Goal: Book appointment/travel/reservation

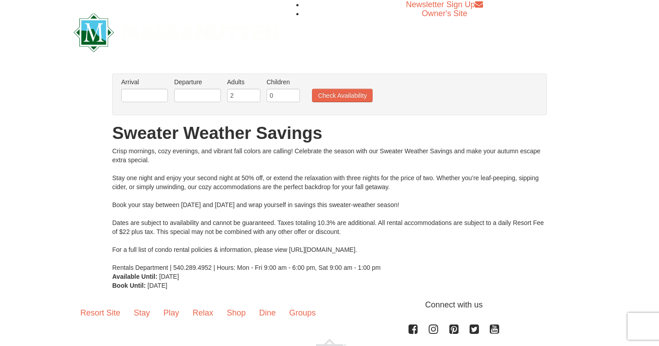
scroll to position [39, 0]
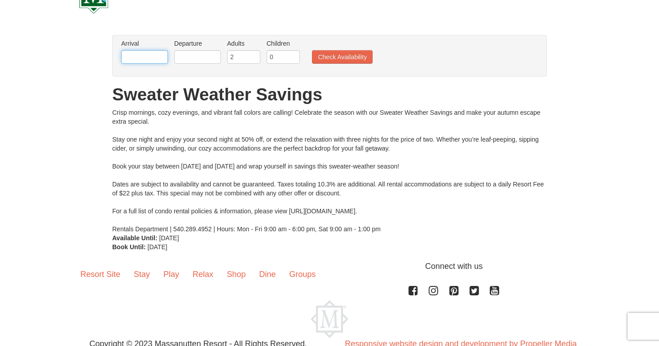
click at [133, 52] on input "text" at bounding box center [144, 56] width 47 height 13
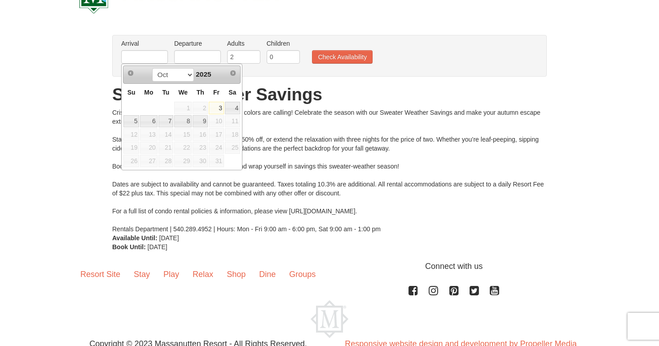
click at [202, 134] on span "16" at bounding box center [199, 134] width 15 height 13
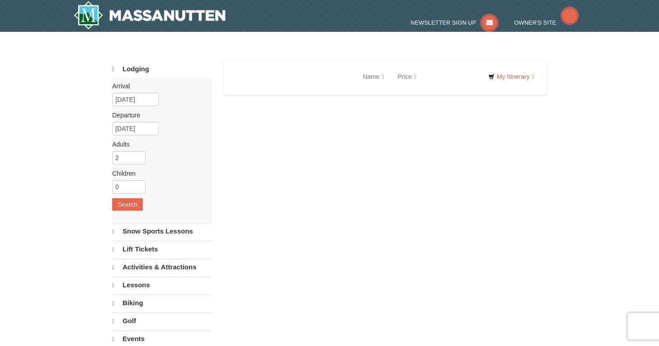
select select "10"
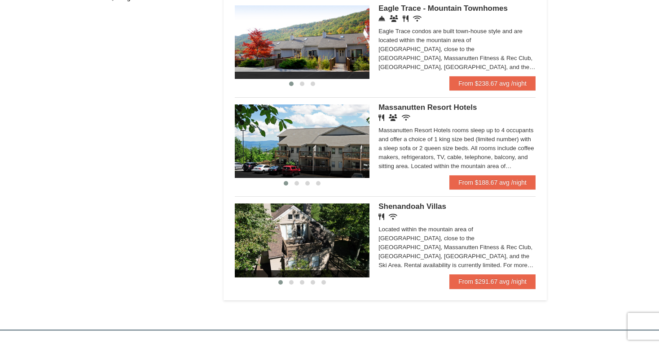
scroll to position [500, 0]
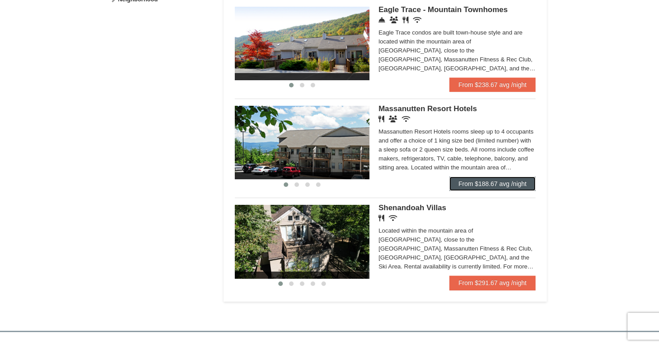
click at [490, 191] on link "From $188.67 avg /night" at bounding box center [492, 184] width 86 height 14
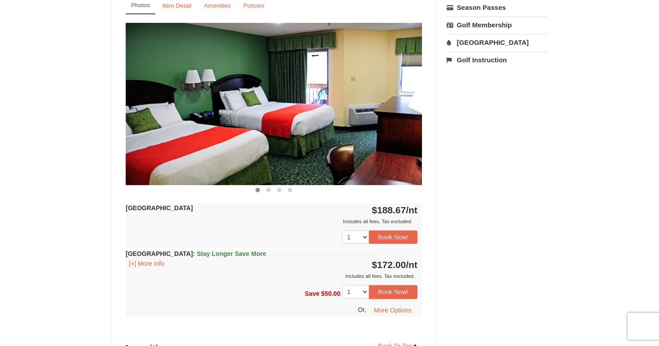
scroll to position [362, 0]
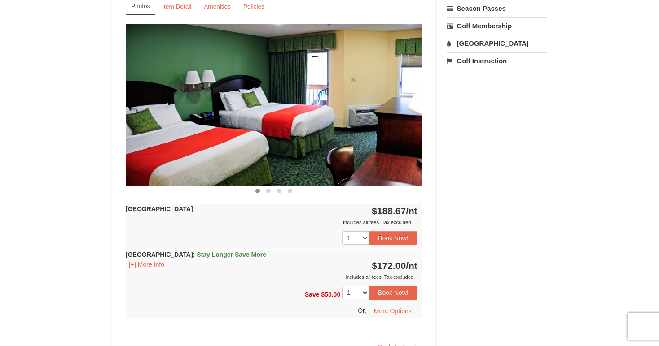
drag, startPoint x: 191, startPoint y: 254, endPoint x: 266, endPoint y: 258, distance: 75.0
click at [266, 258] on div "Hotel Queen Room : Stay Longer Save More [+] More Info $172.00 /nt Includes all…" at bounding box center [274, 265] width 296 height 31
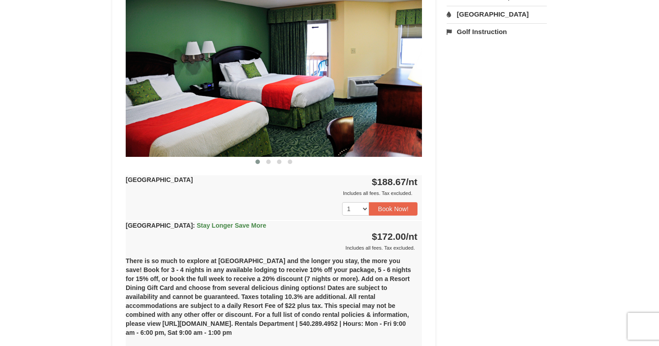
scroll to position [407, 0]
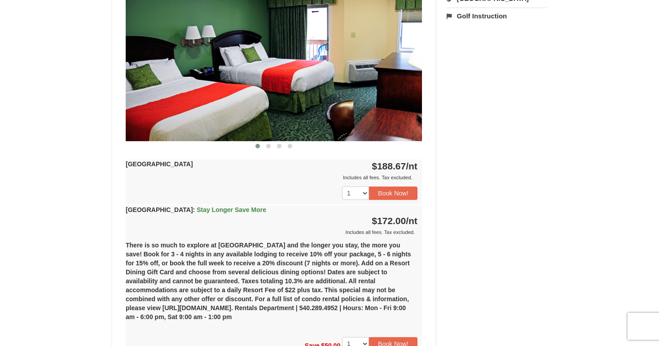
click at [262, 211] on div "Hotel Queen Room : Stay Longer Save More [+] More Info $172.00 /nt Includes all…" at bounding box center [274, 221] width 296 height 31
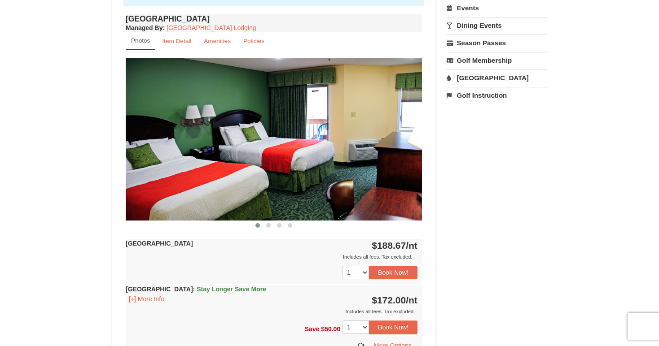
scroll to position [320, 0]
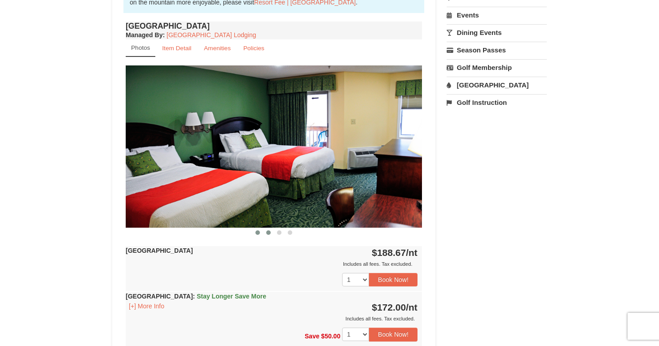
click at [268, 231] on span at bounding box center [268, 233] width 4 height 4
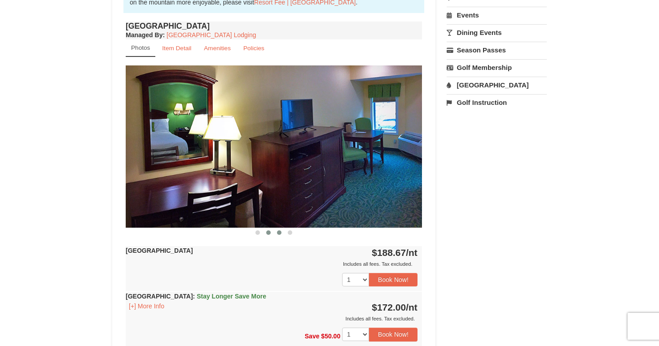
click at [275, 232] on button at bounding box center [279, 232] width 11 height 9
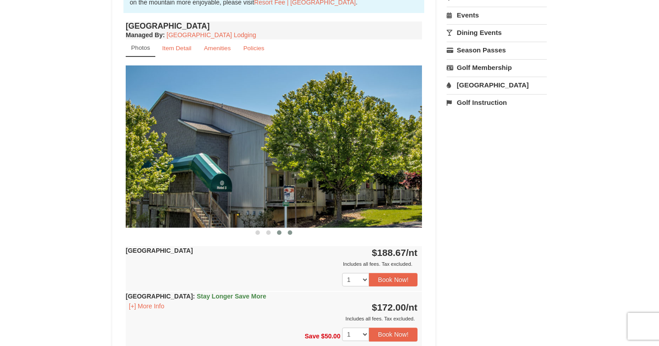
click at [290, 232] on span at bounding box center [290, 233] width 4 height 4
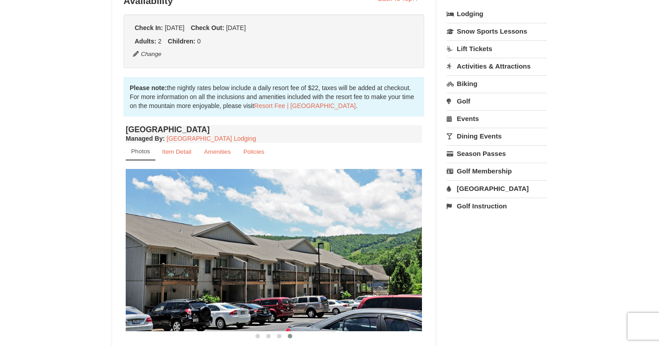
scroll to position [152, 0]
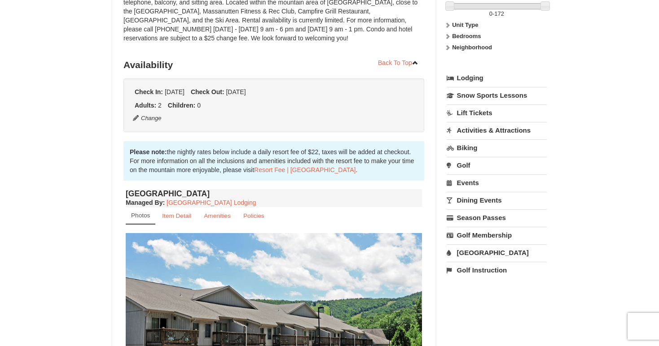
click at [473, 134] on link "Activities & Attractions" at bounding box center [496, 130] width 100 height 17
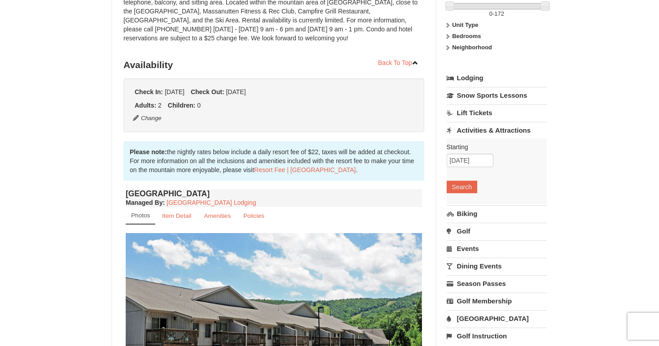
scroll to position [128, 0]
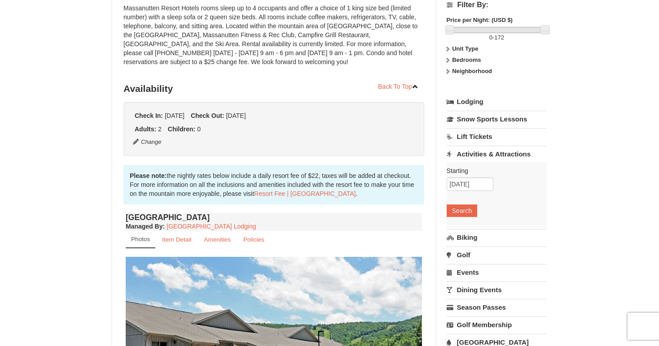
click at [503, 158] on link "Activities & Attractions" at bounding box center [496, 154] width 100 height 17
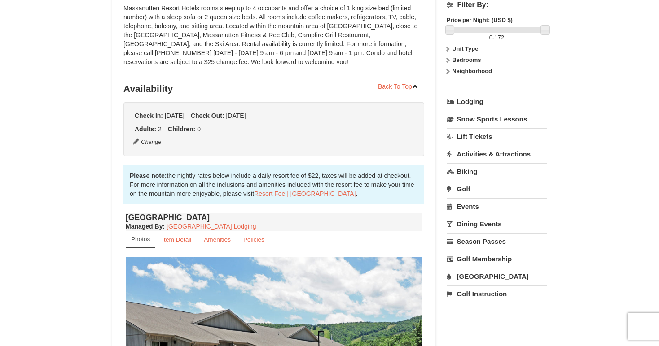
click at [480, 136] on link "Lift Tickets" at bounding box center [496, 136] width 100 height 17
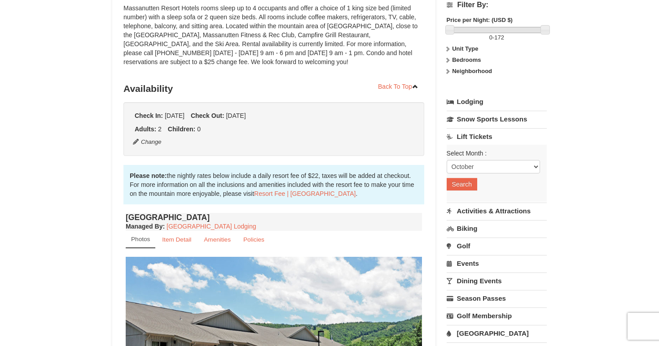
click at [480, 136] on link "Lift Tickets" at bounding box center [496, 136] width 100 height 17
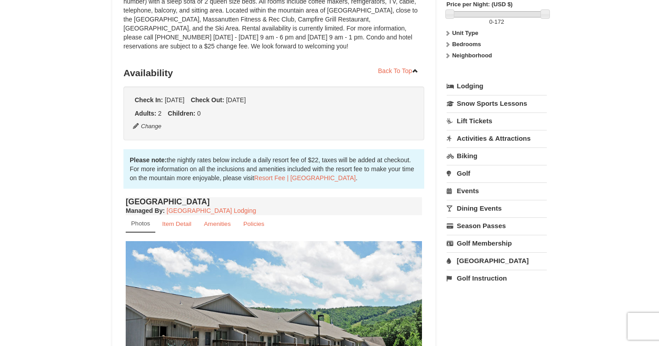
scroll to position [219, 0]
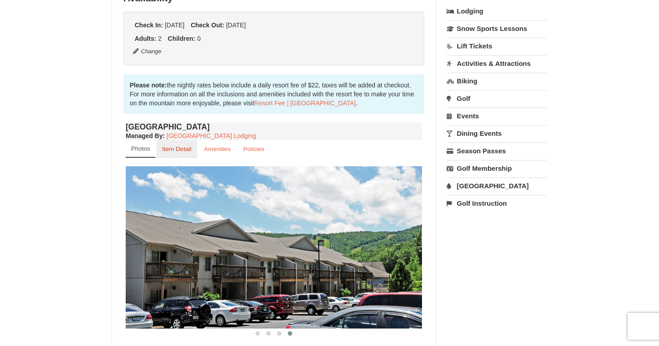
click at [181, 157] on link "Item Detail" at bounding box center [176, 148] width 41 height 17
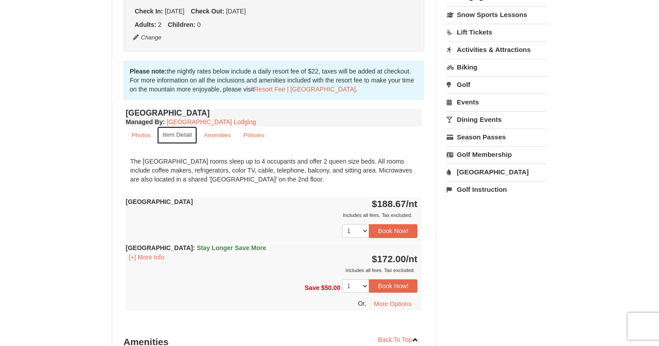
scroll to position [233, 0]
click at [214, 132] on small "Amenities" at bounding box center [217, 134] width 27 height 7
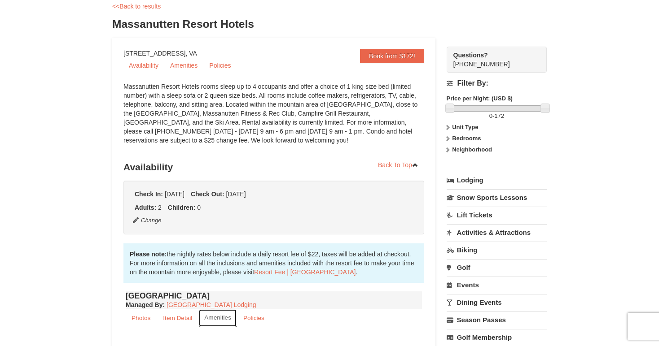
scroll to position [0, 0]
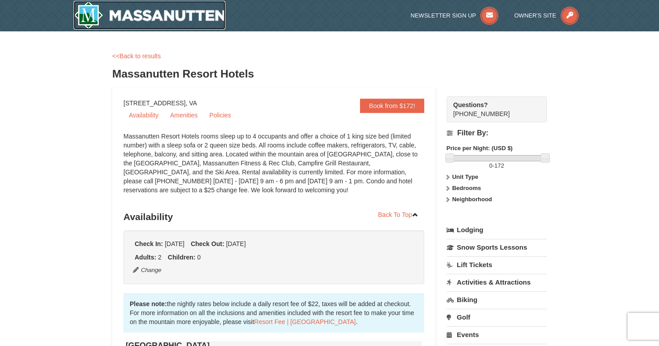
click at [174, 25] on img at bounding box center [150, 15] width 152 height 29
